Goal: Use online tool/utility: Utilize a website feature to perform a specific function

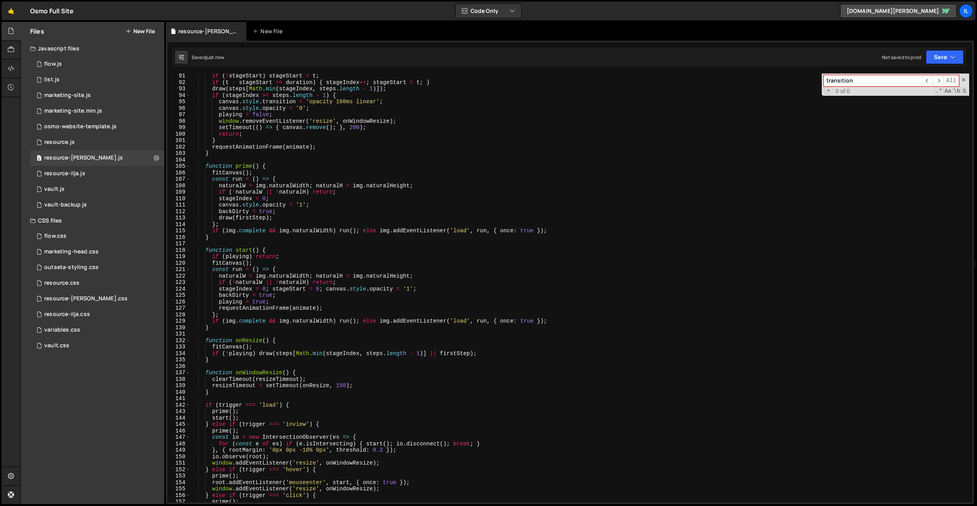
scroll to position [582, 0]
click at [381, 128] on div "if ( ! stageStart ) stageStart = t ; if ( t - stageStart >= duration ) { stageI…" at bounding box center [580, 294] width 779 height 442
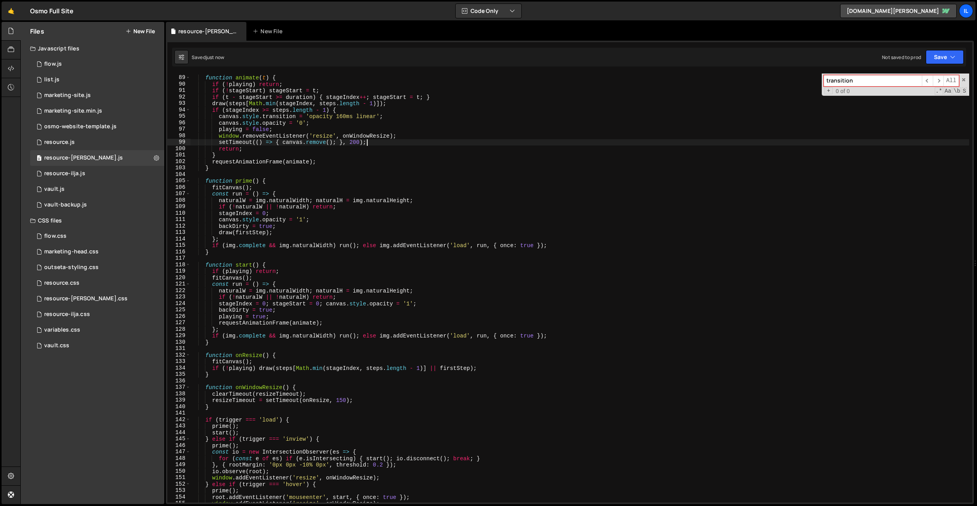
scroll to position [561, 0]
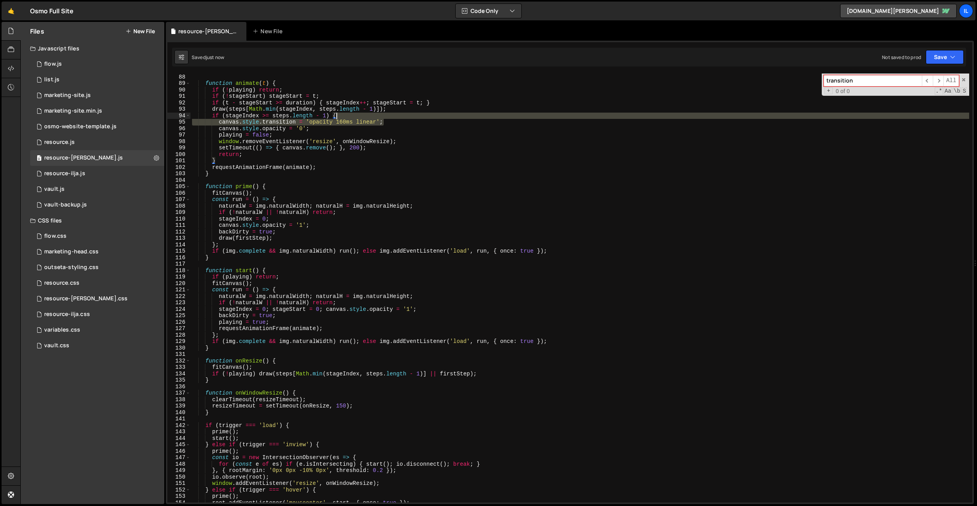
drag, startPoint x: 396, startPoint y: 122, endPoint x: 396, endPoint y: 116, distance: 5.5
click at [396, 116] on div "} function animate ( t ) { if ( ! playing ) return ; if ( ! stageStart ) stageS…" at bounding box center [580, 288] width 779 height 442
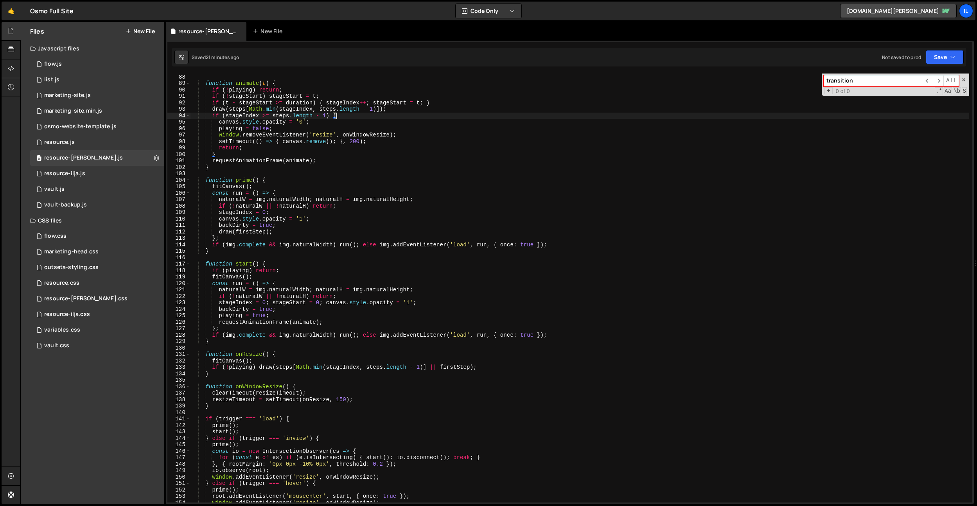
click at [401, 283] on div "} function animate ( t ) { if ( ! playing ) return ; if ( ! stageStart ) stageS…" at bounding box center [580, 288] width 779 height 442
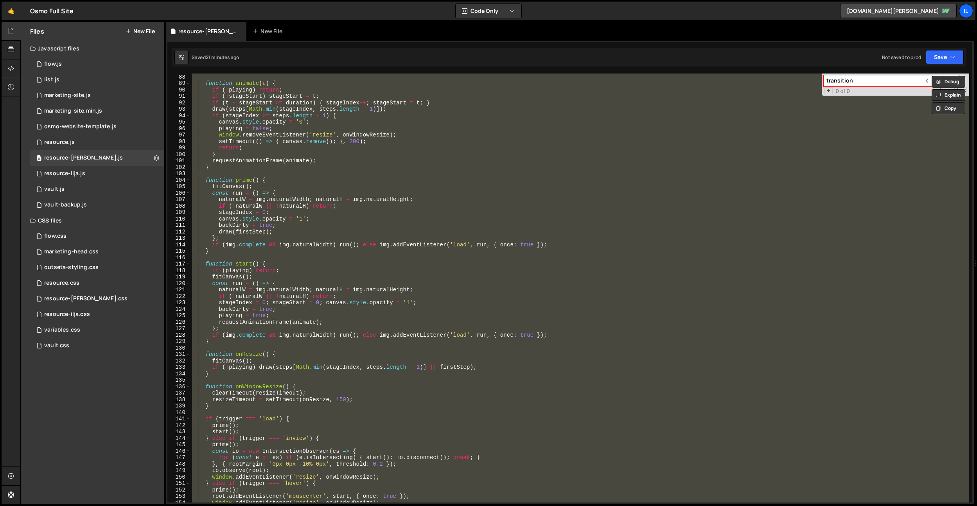
paste textarea
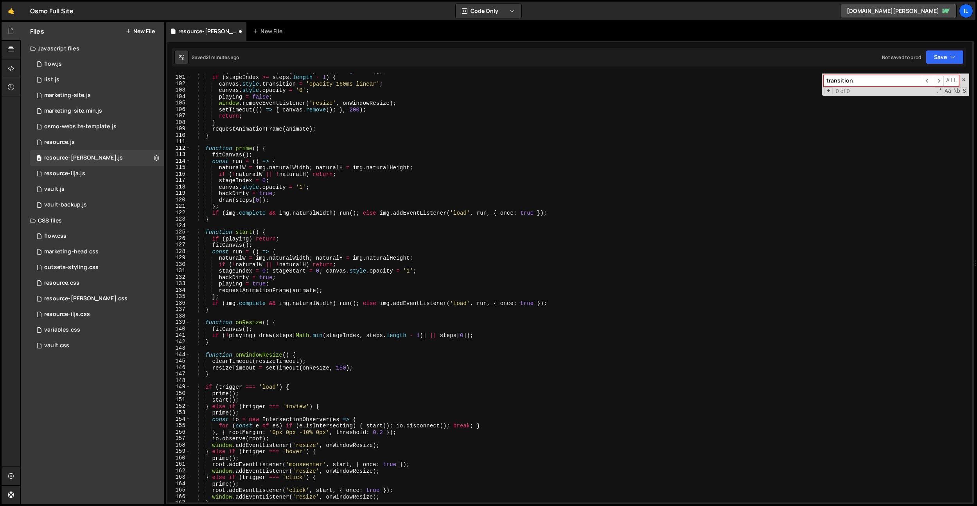
scroll to position [590, 0]
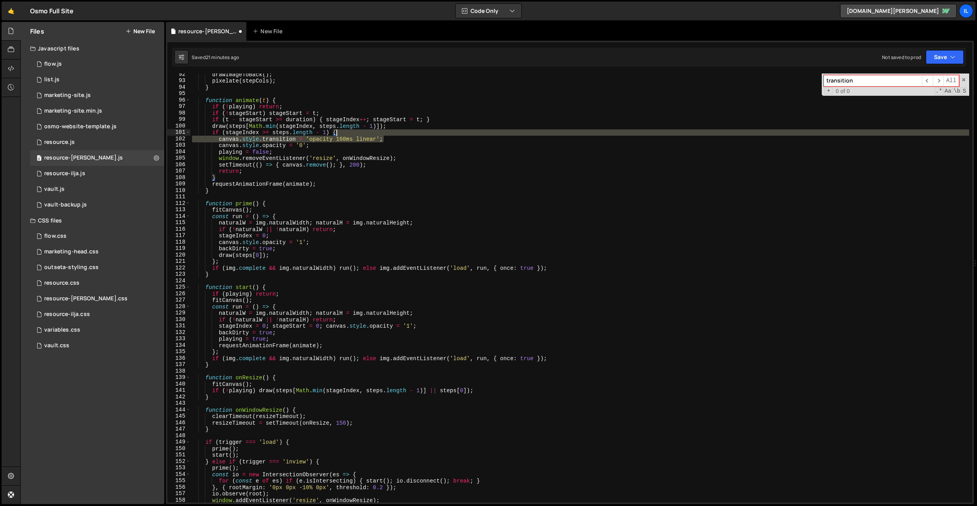
click at [402, 133] on div "drawImageToBack ( ) ; pixelate ( stepCols ) ; } function animate ( t ) { if ( !…" at bounding box center [580, 292] width 779 height 442
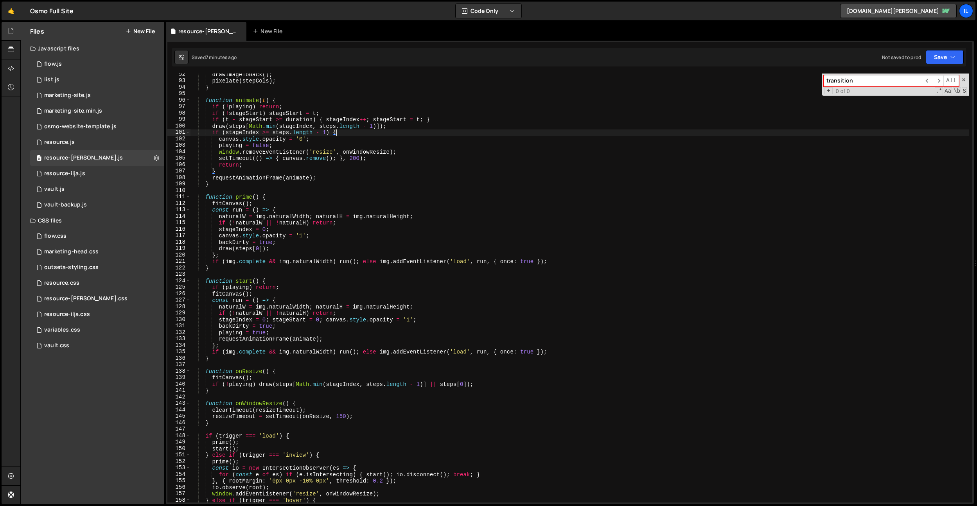
click at [376, 200] on div "drawImageToBack ( ) ; pixelate ( stepCols ) ; } function animate ( t ) { if ( !…" at bounding box center [580, 292] width 779 height 442
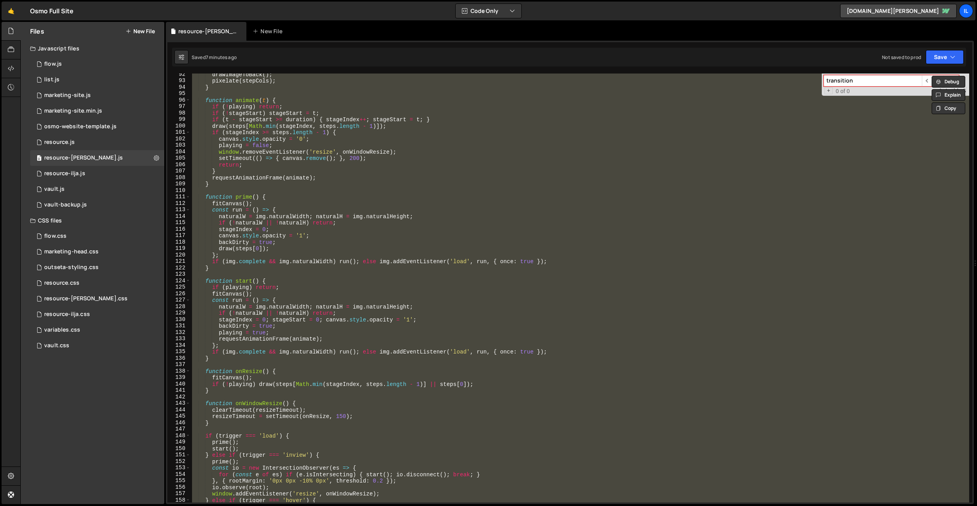
paste textarea
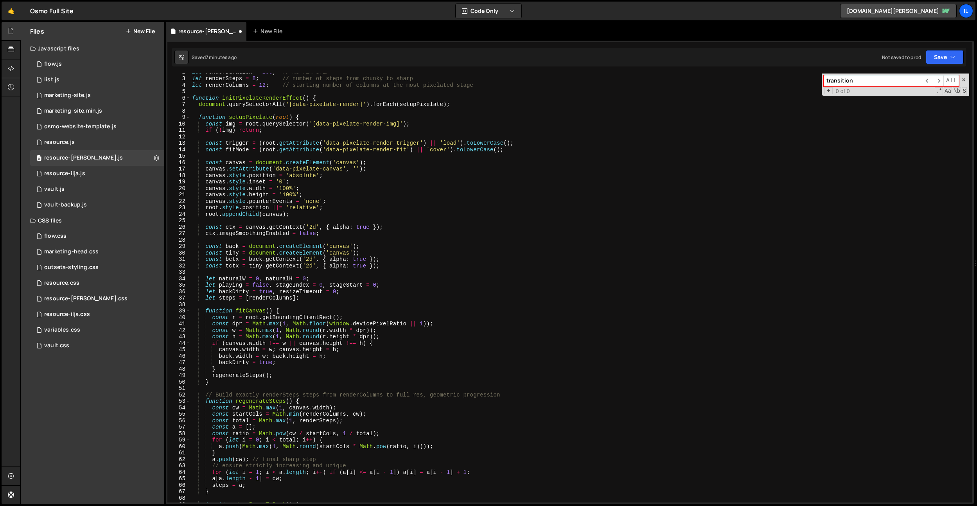
scroll to position [0, 0]
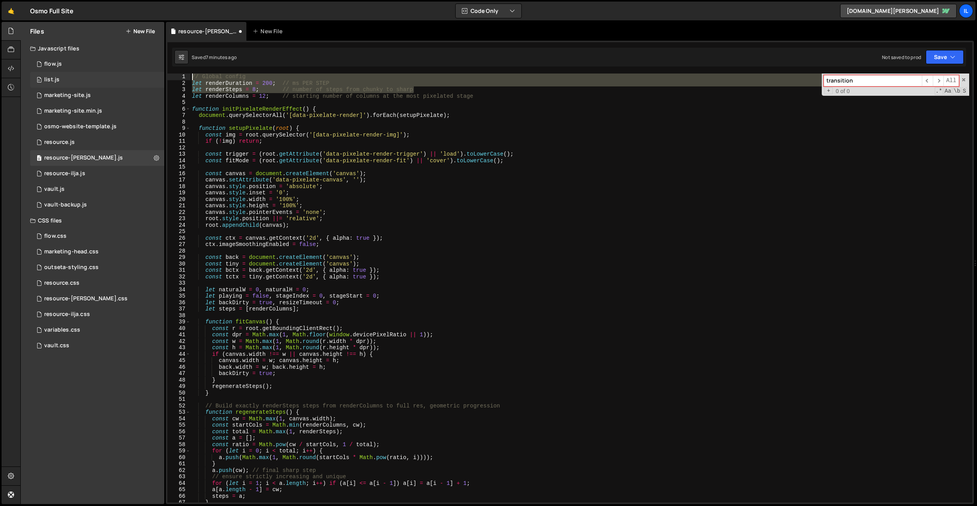
drag, startPoint x: 498, startPoint y: 93, endPoint x: 152, endPoint y: 77, distance: 346.6
click at [152, 77] on div "Files New File Javascript files 0 flow.js 0 0 list.js 0 0 marketing-site.js 0 0…" at bounding box center [498, 263] width 957 height 483
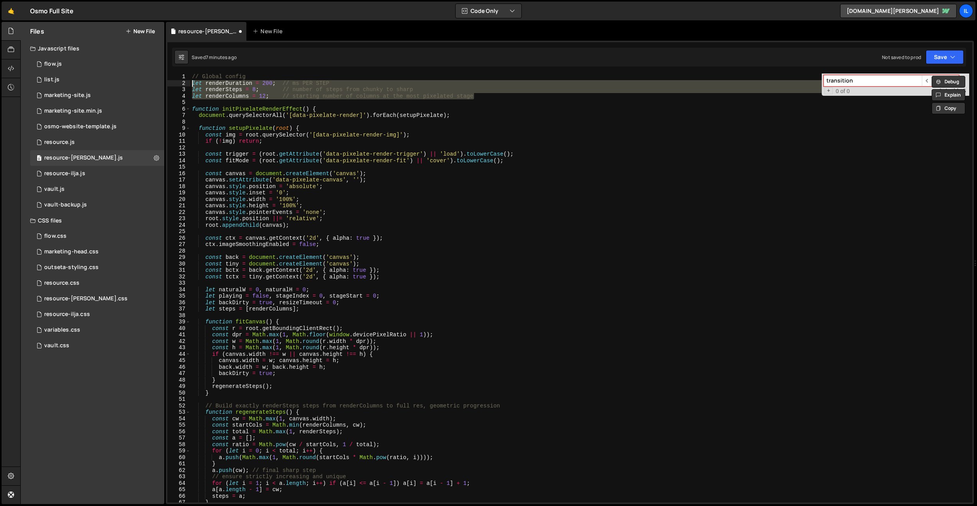
drag, startPoint x: 486, startPoint y: 98, endPoint x: 192, endPoint y: 86, distance: 294.1
click at [192, 86] on div "// Global config let renderDuration = 200 ; // ms PER STEP let renderSteps = 8 …" at bounding box center [580, 295] width 779 height 442
type textarea "let renderDuration = 200; // ms PER STEP let renderSteps = 8; // number of step…"
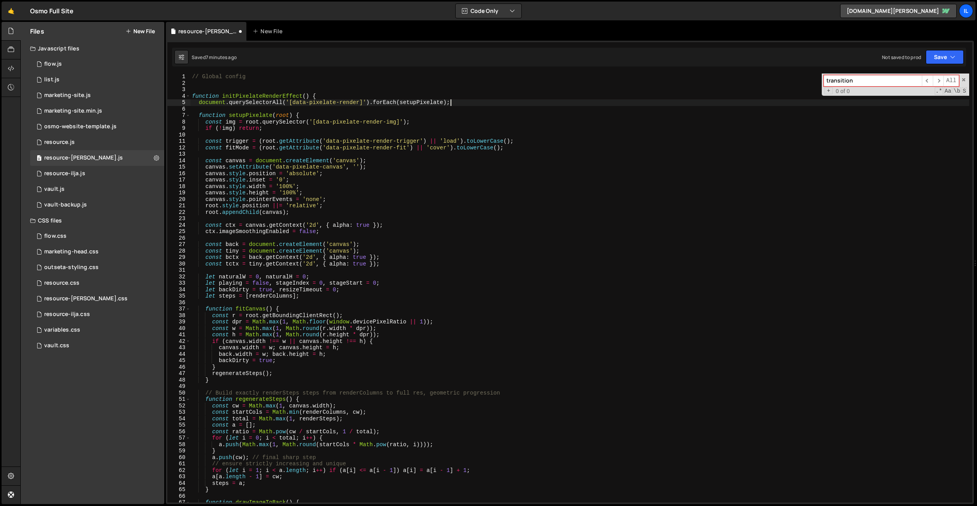
click at [461, 102] on div "// Global config function initPixelateRenderEffect ( ) { document . querySelect…" at bounding box center [580, 295] width 779 height 442
type textarea "document.querySelectorAll('[data-pixelate-render]').forEach(setupPixelate);"
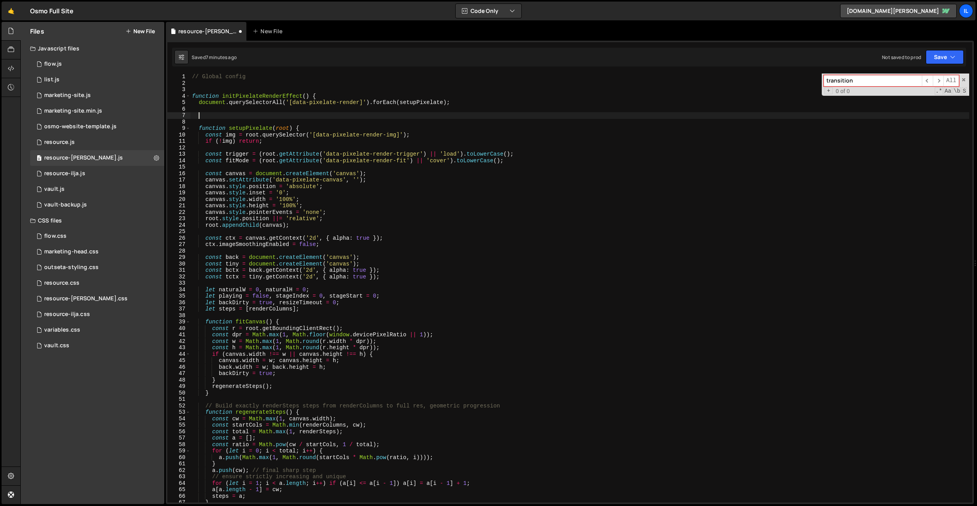
paste textarea "let renderColumns = 12; // starting number of columns at the most pixelated sta…"
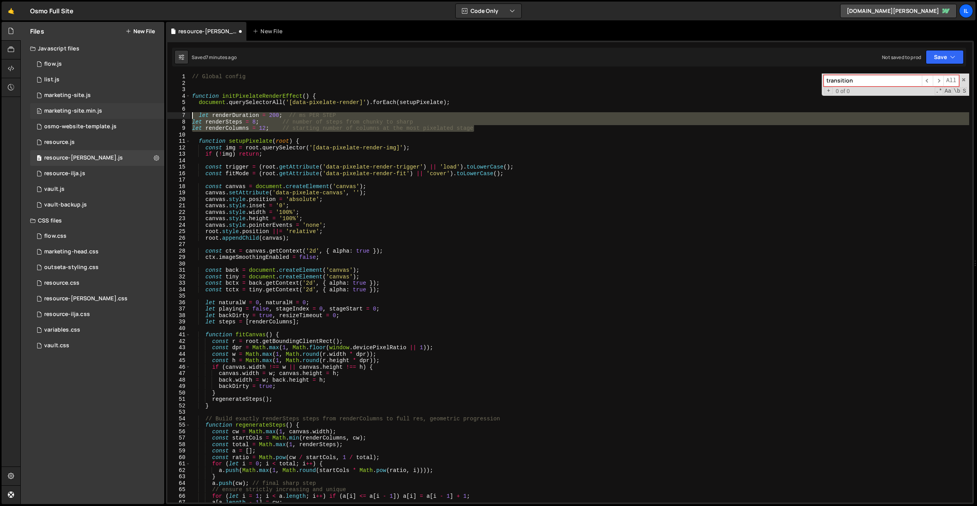
drag, startPoint x: 497, startPoint y: 129, endPoint x: 116, endPoint y: 118, distance: 380.9
click at [116, 118] on div "Files New File Javascript files 0 flow.js 0 0 list.js 0 0 marketing-site.js 0 0…" at bounding box center [498, 263] width 957 height 483
type textarea "let renderDuration = 200; // ms PER STEP let renderSteps = 8; // number of step…"
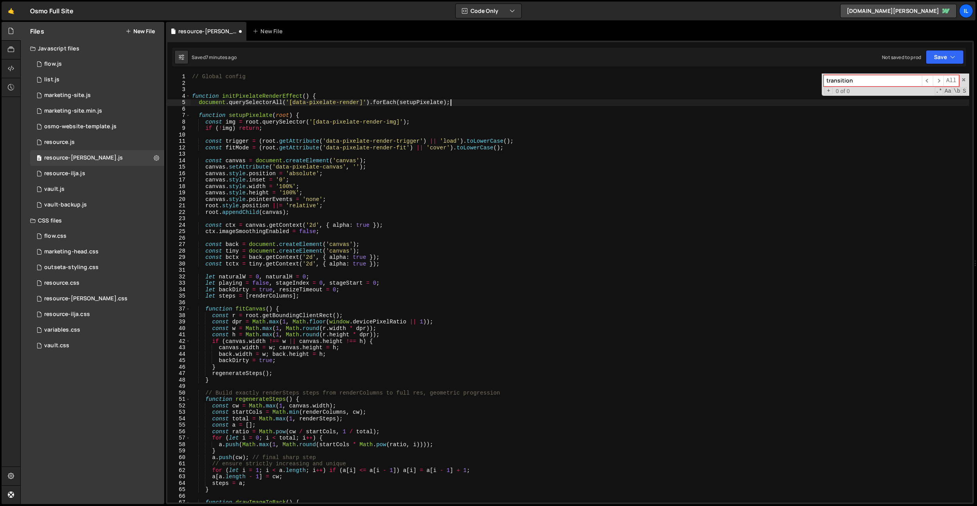
click at [345, 95] on div "// Global config function initPixelateRenderEffect ( ) { document . querySelect…" at bounding box center [580, 295] width 779 height 442
type textarea "function initPixelateRenderEffect() {"
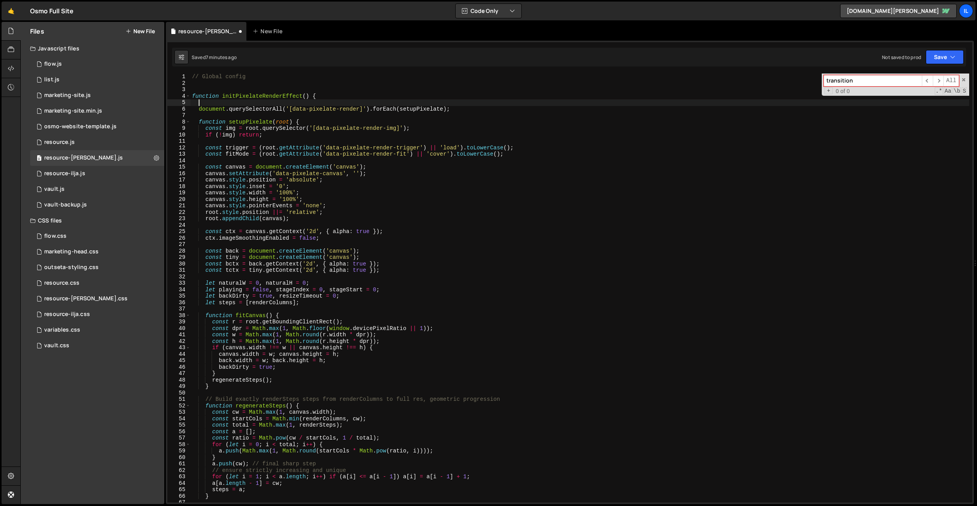
paste textarea "let renderColumns = 12; // starting number of columns at the most pixelated sta…"
type textarea "let renderColumns = 12; // starting number of columns at the most pixelated sta…"
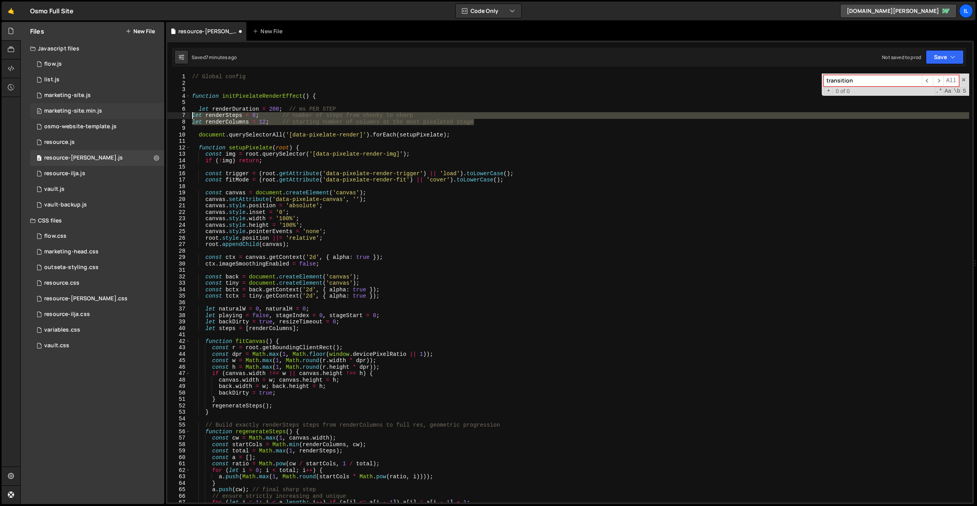
drag, startPoint x: 489, startPoint y: 122, endPoint x: 135, endPoint y: 116, distance: 353.8
click at [135, 116] on div "Files New File Javascript files 0 flow.js 0 0 list.js 0 0 marketing-site.js 0 0…" at bounding box center [498, 263] width 957 height 483
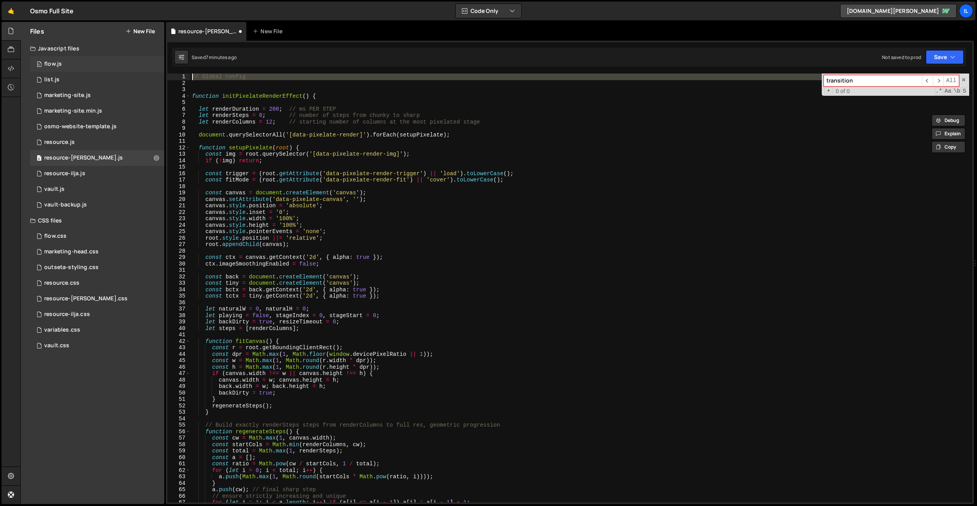
drag, startPoint x: 275, startPoint y: 84, endPoint x: 151, endPoint y: 70, distance: 124.9
click at [151, 70] on div "Files New File Javascript files 0 flow.js 0 0 list.js 0 0 marketing-site.js 0 0…" at bounding box center [498, 263] width 957 height 483
type textarea "// Global config"
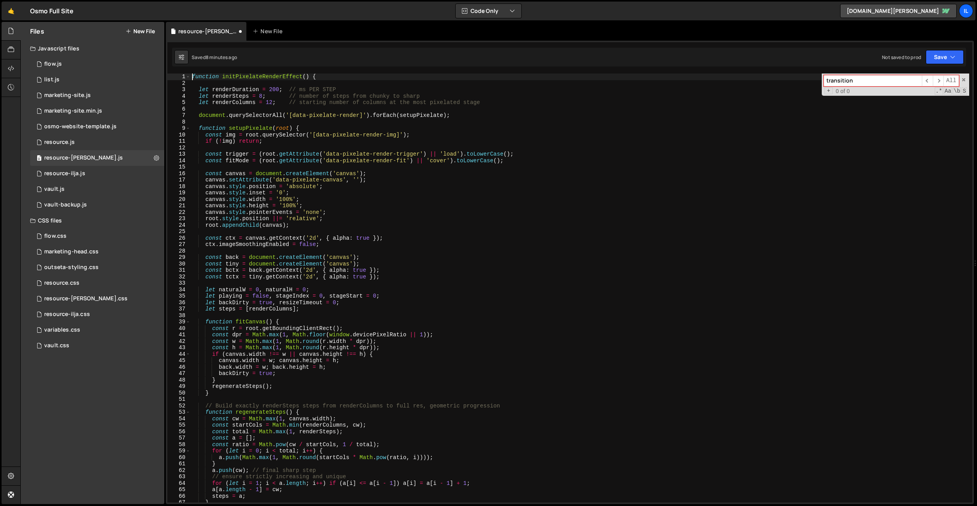
click at [302, 103] on div "function initPixelateRenderEffect ( ) { let renderDuration = 200 ; // ms PER ST…" at bounding box center [580, 295] width 779 height 442
drag, startPoint x: 301, startPoint y: 73, endPoint x: 310, endPoint y: 88, distance: 17.7
click at [301, 73] on div "1 Type cmd + s to save your Javascript file. הההההההההההההההההההההההההההההההההה…" at bounding box center [570, 273] width 808 height 464
click at [306, 95] on div "function initPixelateRenderEffect ( ) { let renderDuration = 200 ; // ms PER ST…" at bounding box center [580, 295] width 779 height 442
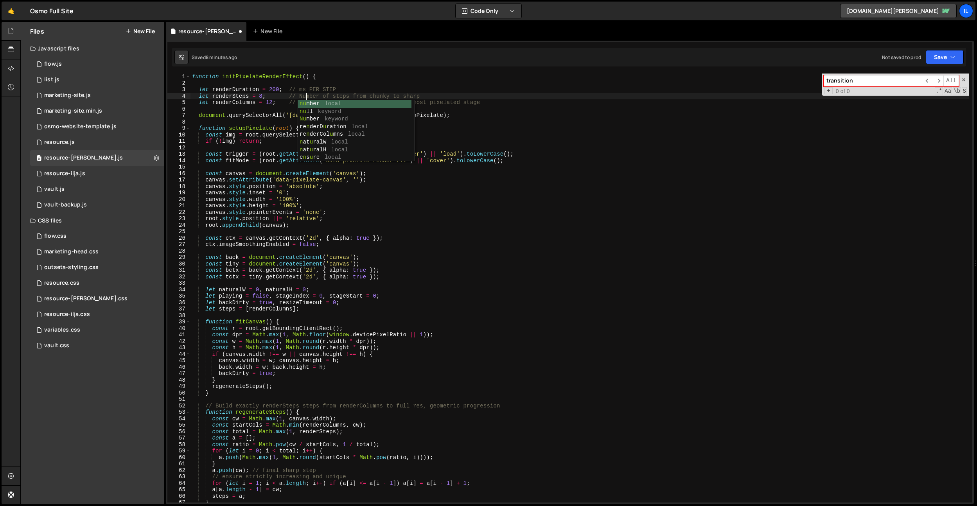
scroll to position [0, 8]
click at [471, 297] on div "function initPixelateRenderEffect ( ) { let renderDuration = 200 ; // ms PER ST…" at bounding box center [580, 295] width 779 height 442
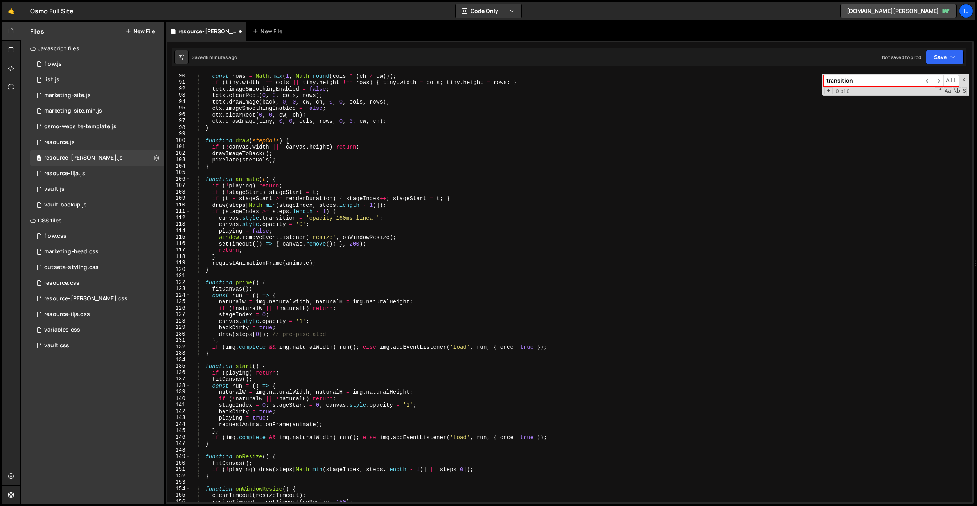
scroll to position [621, 0]
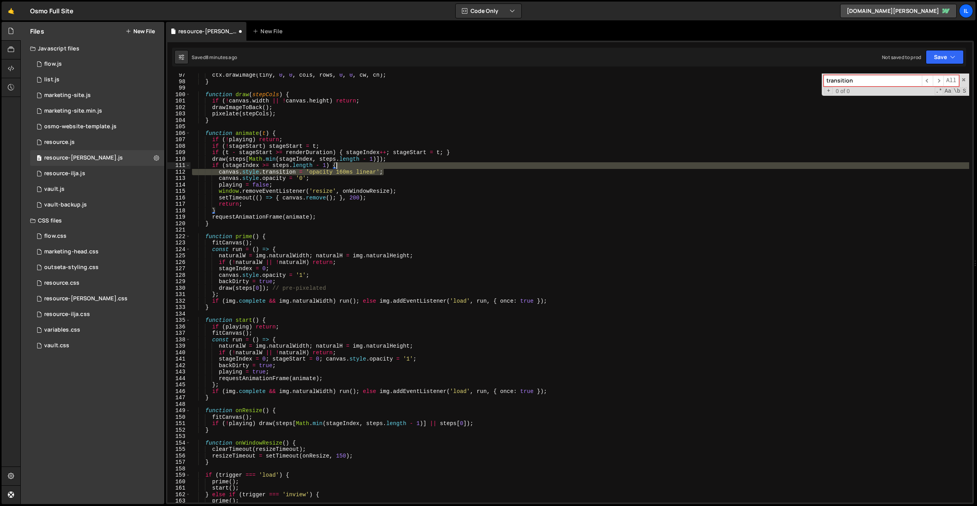
drag, startPoint x: 398, startPoint y: 172, endPoint x: 399, endPoint y: 166, distance: 5.6
click at [399, 166] on div "ctx . drawImage ( tiny , 0 , 0 , cols , rows , 0 , 0 , cw , ch ) ; } function d…" at bounding box center [580, 293] width 779 height 442
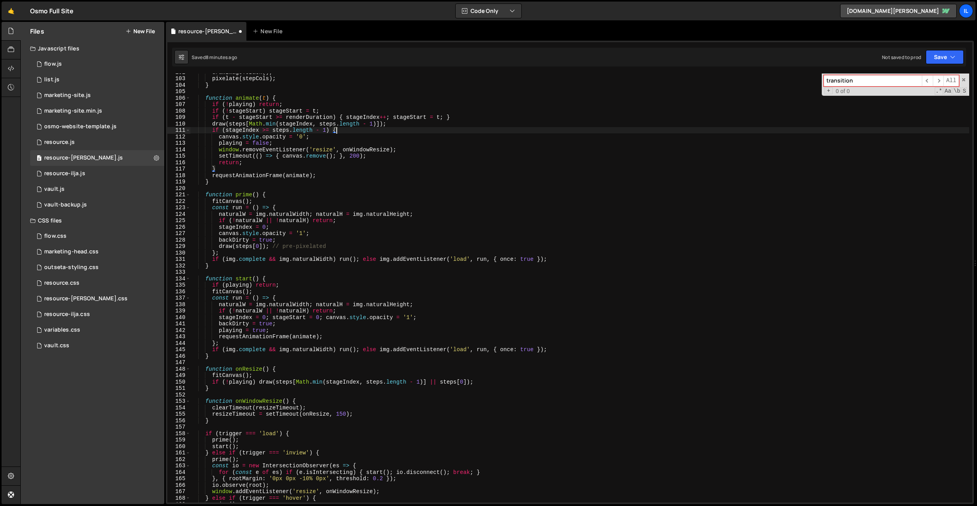
scroll to position [878, 0]
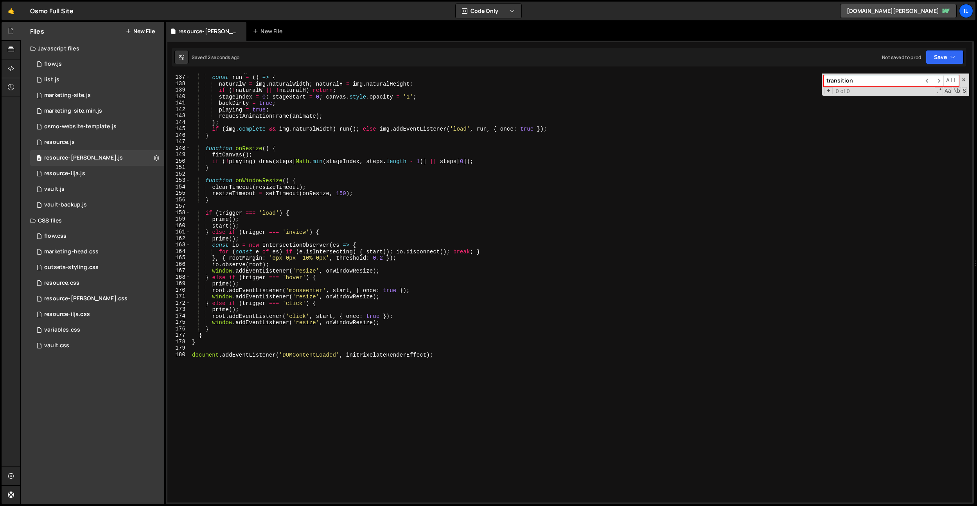
click at [371, 227] on div "fitCanvas ( ) ; const run = ( ) => { naturalW = img . naturalWidth ; naturalH =…" at bounding box center [580, 289] width 779 height 442
click at [420, 203] on div "fitCanvas ( ) ; const run = ( ) => { naturalW = img . naturalWidth ; naturalH =…" at bounding box center [580, 289] width 779 height 442
type textarea "}"
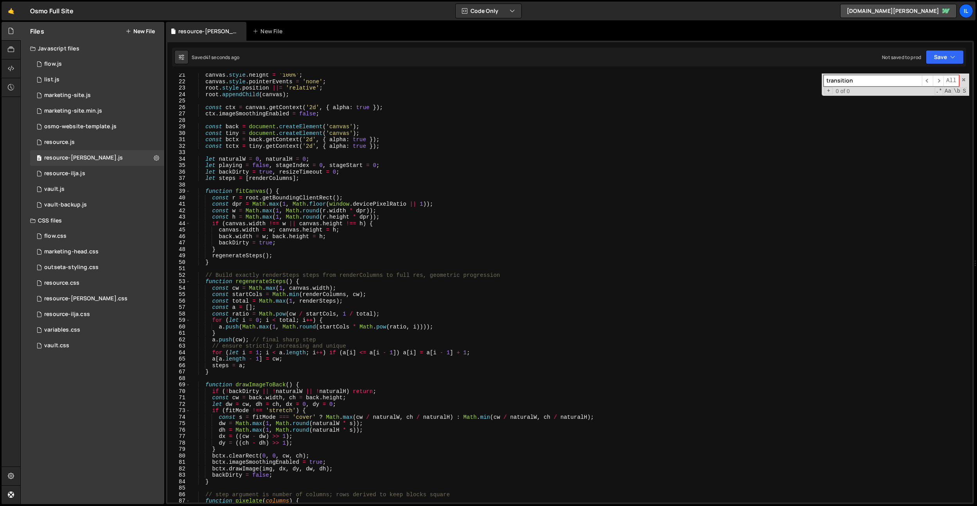
scroll to position [0, 0]
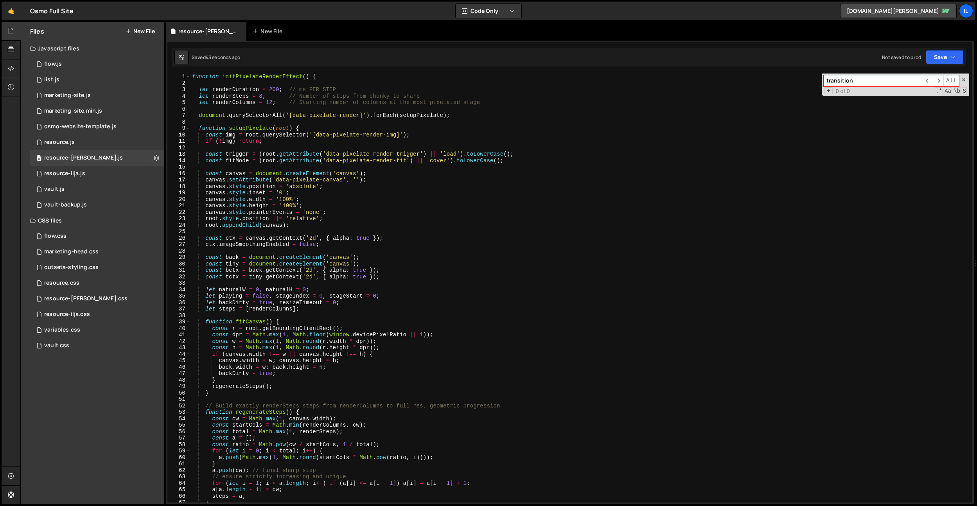
click at [386, 147] on div "function initPixelateRenderEffect ( ) { let renderDuration = 200 ; // ms PER ST…" at bounding box center [580, 295] width 779 height 442
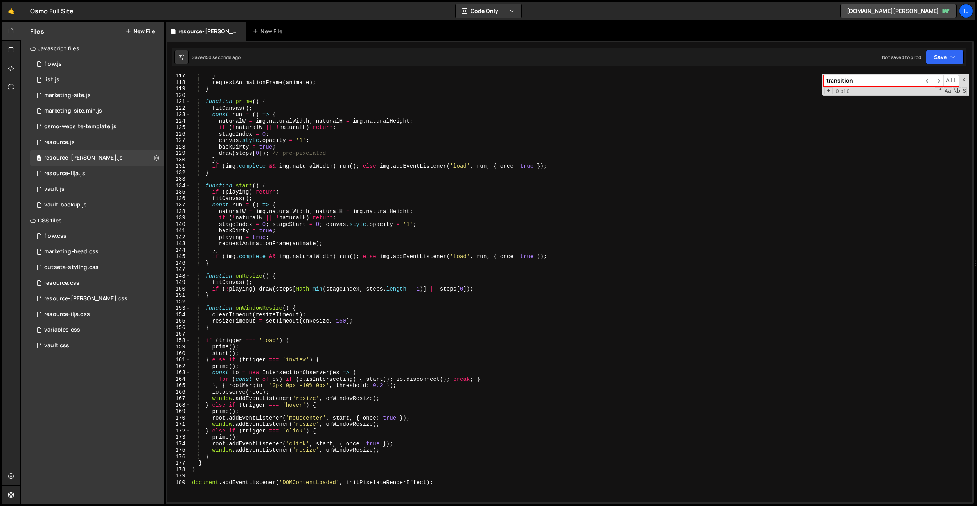
scroll to position [828, 0]
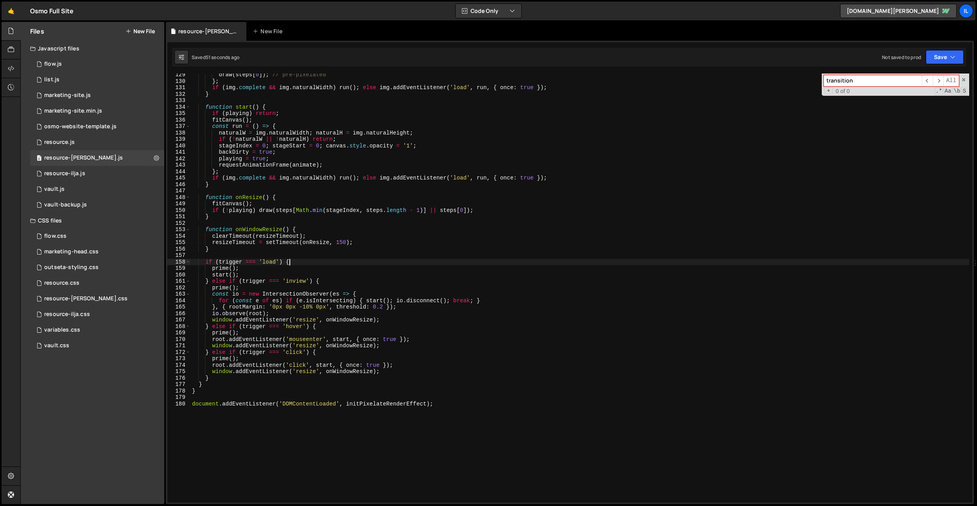
click at [457, 259] on div "draw ( steps [ 0 ]) ; // pre-pixelated } ; if ( img . complete && img . natural…" at bounding box center [580, 293] width 779 height 442
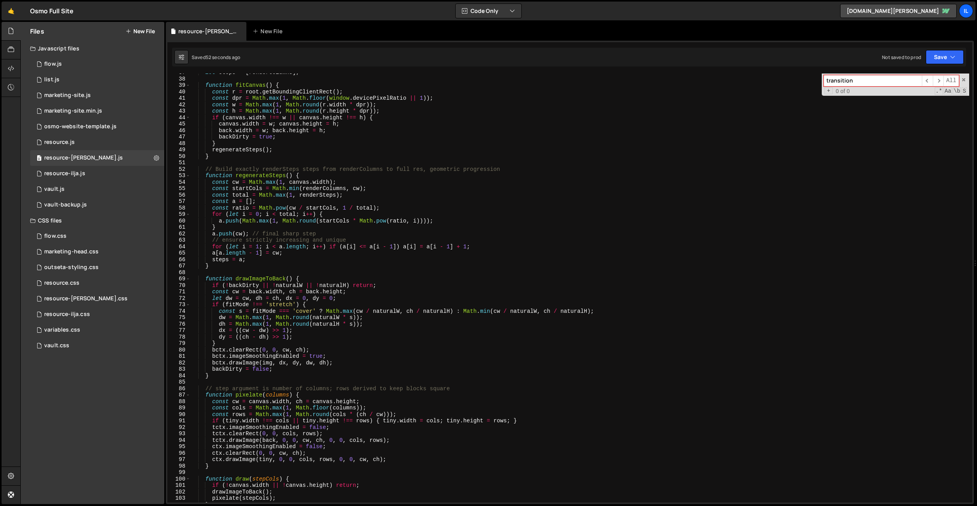
scroll to position [0, 0]
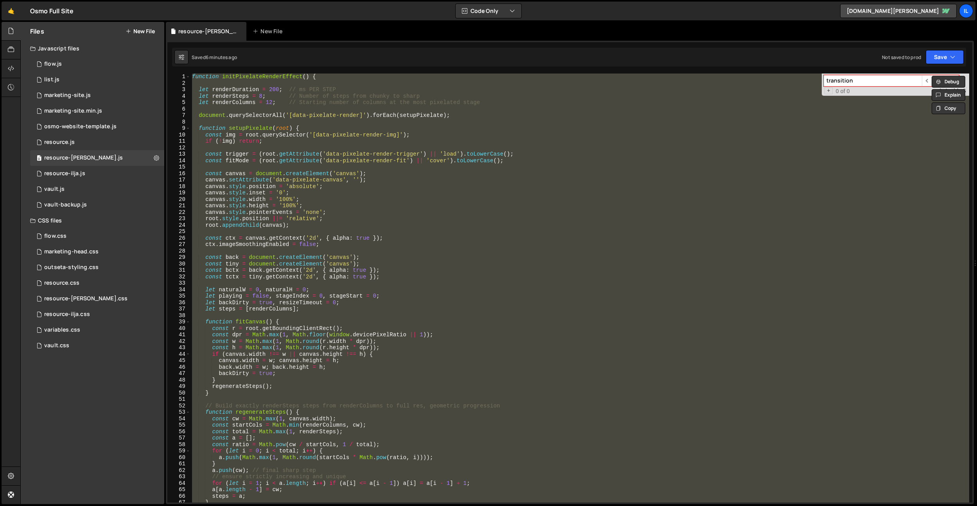
click at [306, 175] on div "function initPixelateRenderEffect ( ) { let renderDuration = 200 ; // ms PER ST…" at bounding box center [580, 288] width 779 height 429
paste textarea
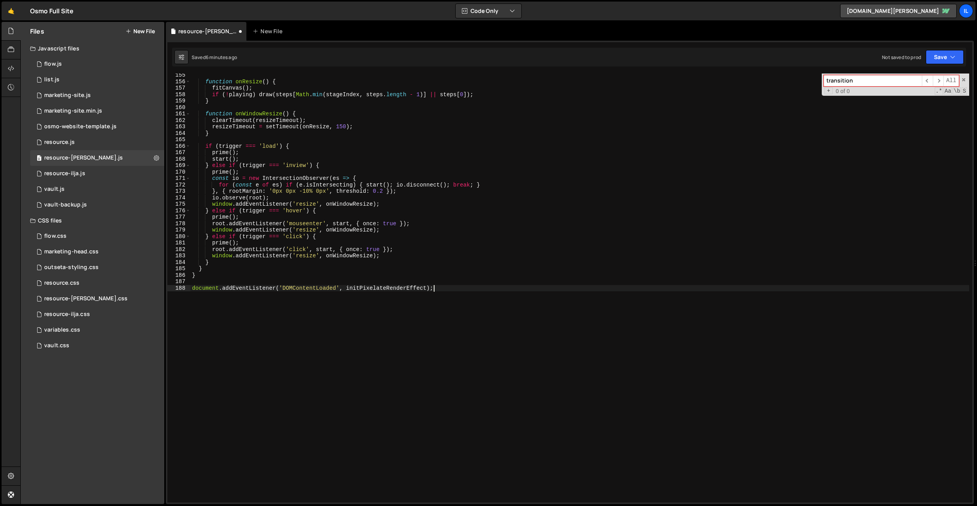
scroll to position [996, 0]
click at [321, 182] on div "function onResize ( ) { fitCanvas ( ) ; if ( ! playing ) draw ( steps [ Math . …" at bounding box center [580, 293] width 779 height 442
type textarea "for (const e of es) if (e.isIntersecting) { start(); io.disconnect(); break; }"
click at [400, 142] on div "function onResize ( ) { fitCanvas ( ) ; if ( ! playing ) draw ( steps [ Math . …" at bounding box center [580, 293] width 779 height 442
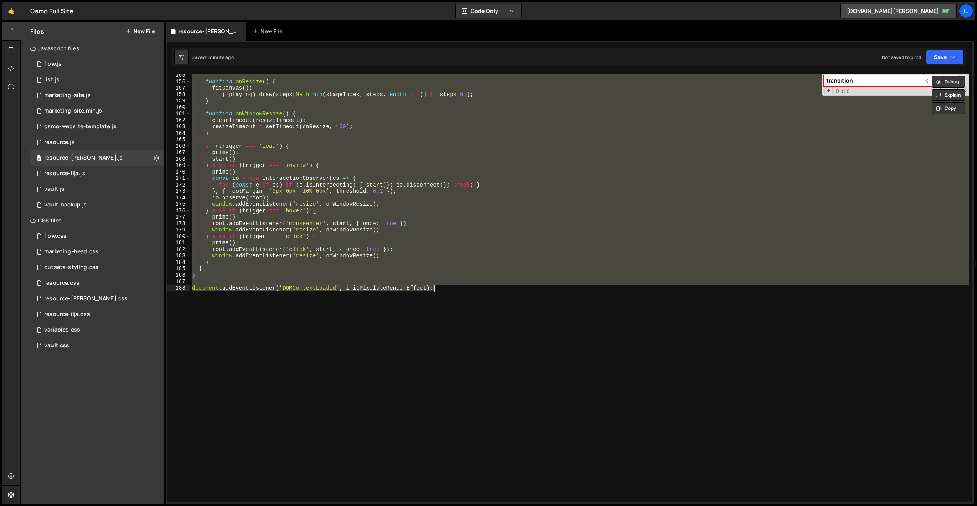
paste textarea
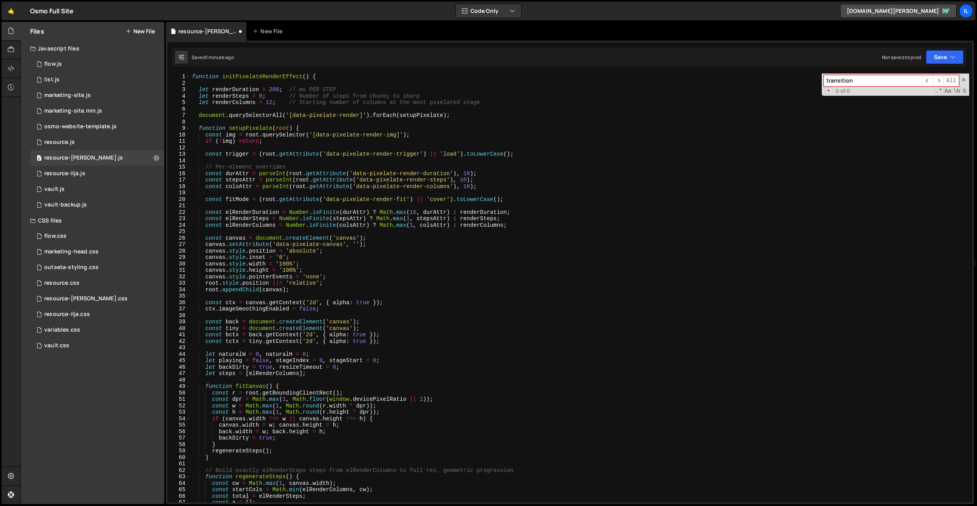
scroll to position [0, 0]
click at [426, 182] on div "function initPixelateRenderEffect ( ) { let renderDuration = 200 ; // ms PER ST…" at bounding box center [580, 295] width 779 height 442
click at [271, 89] on div "function initPixelateRenderEffect ( ) { let renderDuration = 200 ; // ms PER ST…" at bounding box center [580, 295] width 779 height 442
type textarea "let renderDuration = 150; // ms PER STEP"
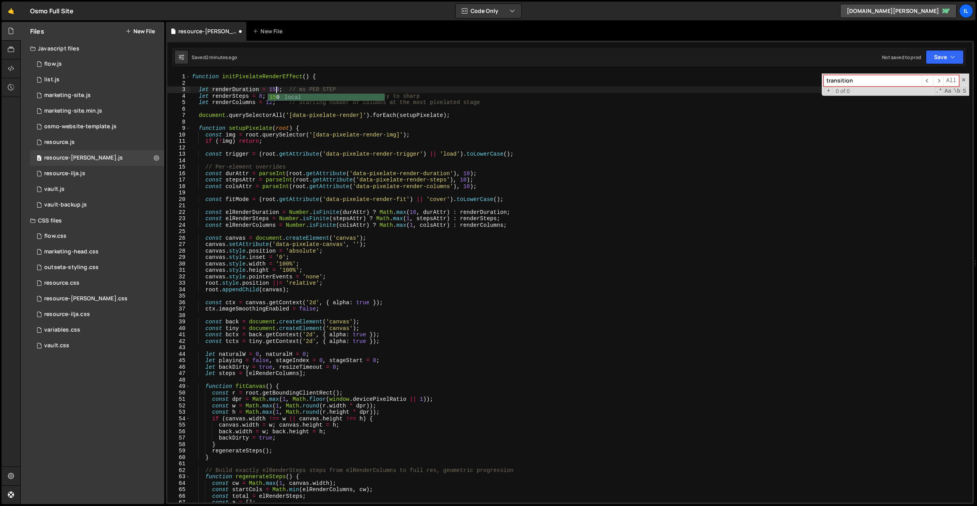
click at [425, 164] on div "function initPixelateRenderEffect ( ) { let renderDuration = 150 ; // ms PER ST…" at bounding box center [580, 295] width 779 height 442
